Goal: Task Accomplishment & Management: Manage account settings

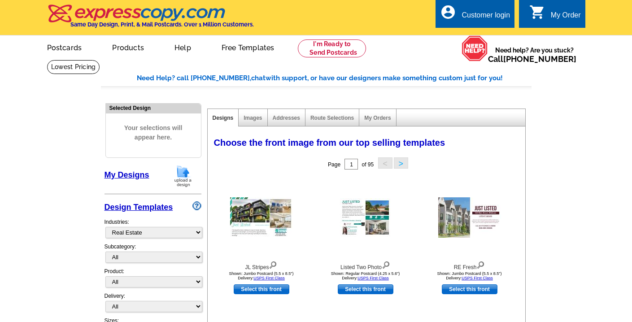
select select "785"
click at [489, 4] on div "account_circle Customer login" at bounding box center [474, 14] width 79 height 28
click at [482, 13] on div "Customer login" at bounding box center [485, 17] width 48 height 13
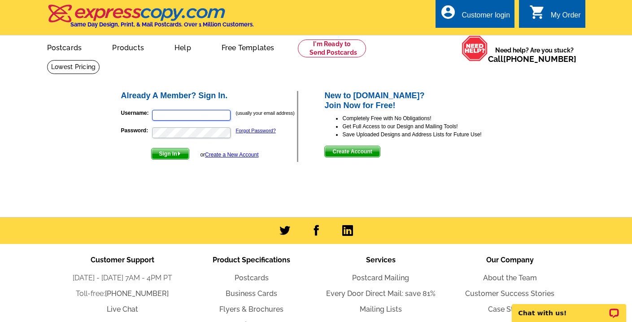
click at [191, 118] on input "Username:" at bounding box center [191, 115] width 78 height 11
type input "nelshamoorji@gmail.com"
click at [173, 156] on span "Sign In" at bounding box center [170, 153] width 37 height 11
